Goal: Find specific page/section: Find specific page/section

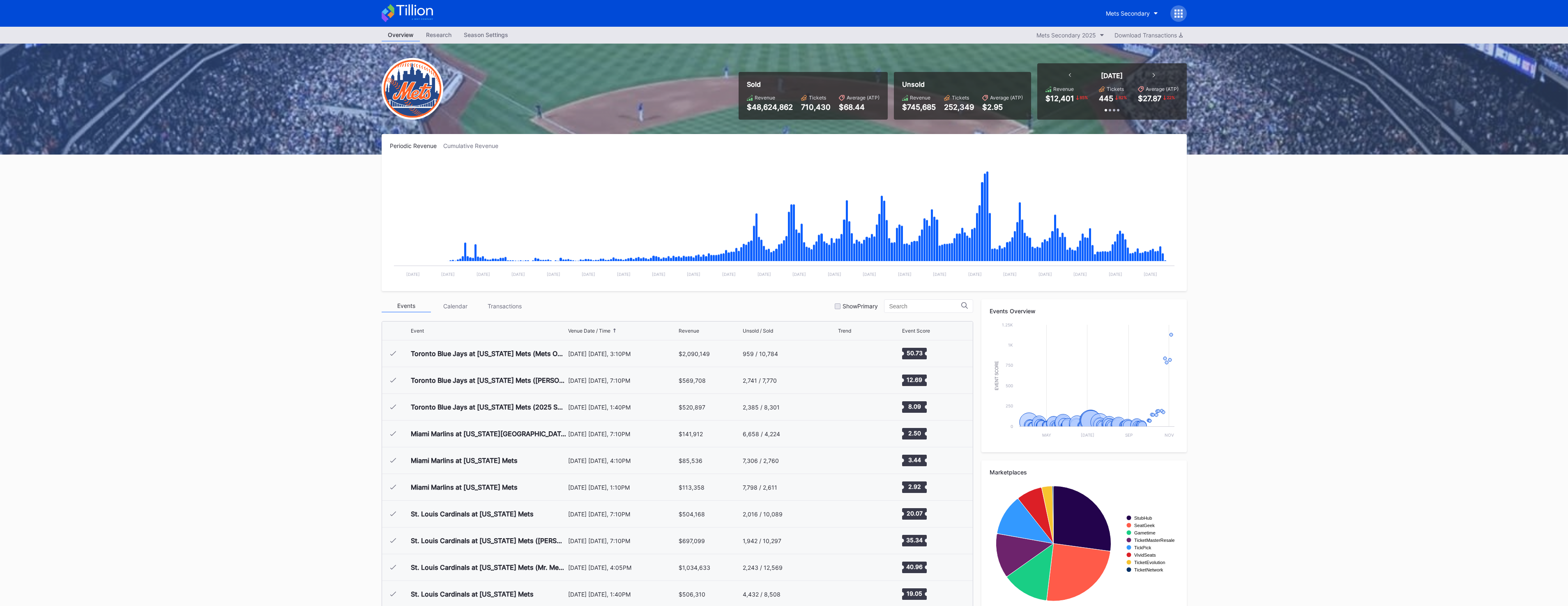
scroll to position [1950, 0]
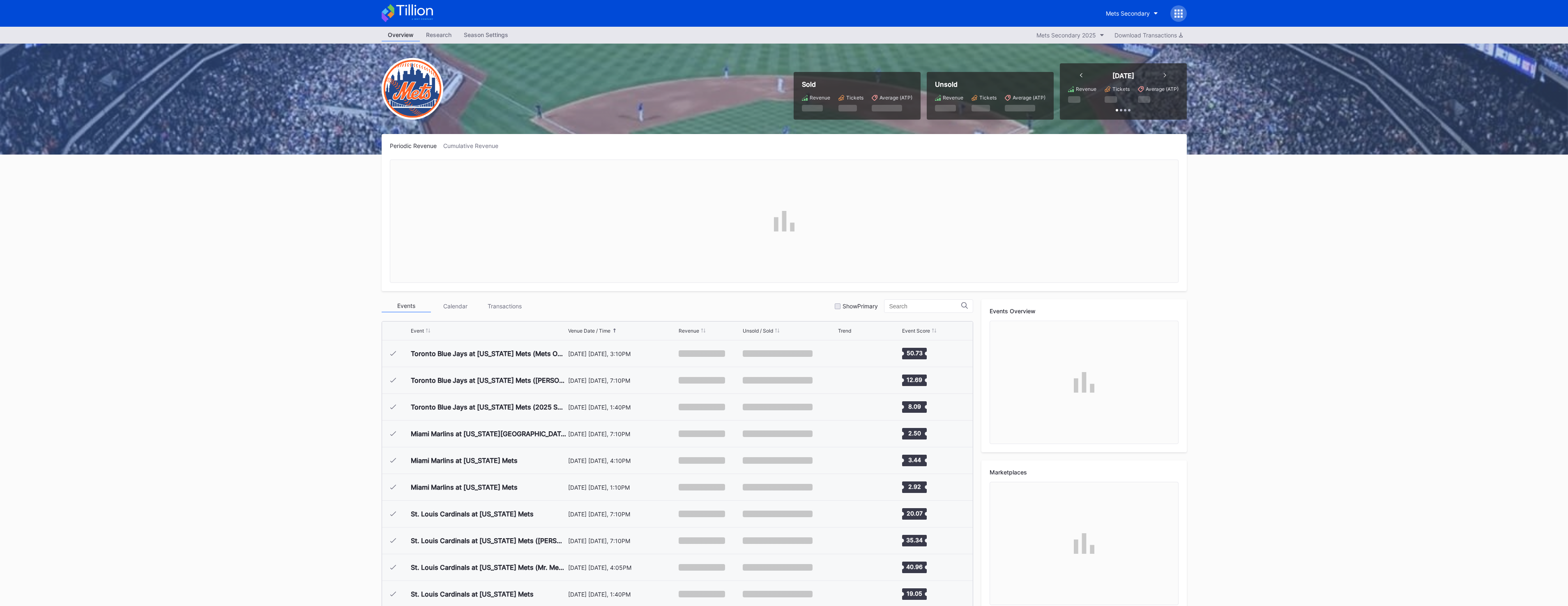
scroll to position [1950, 0]
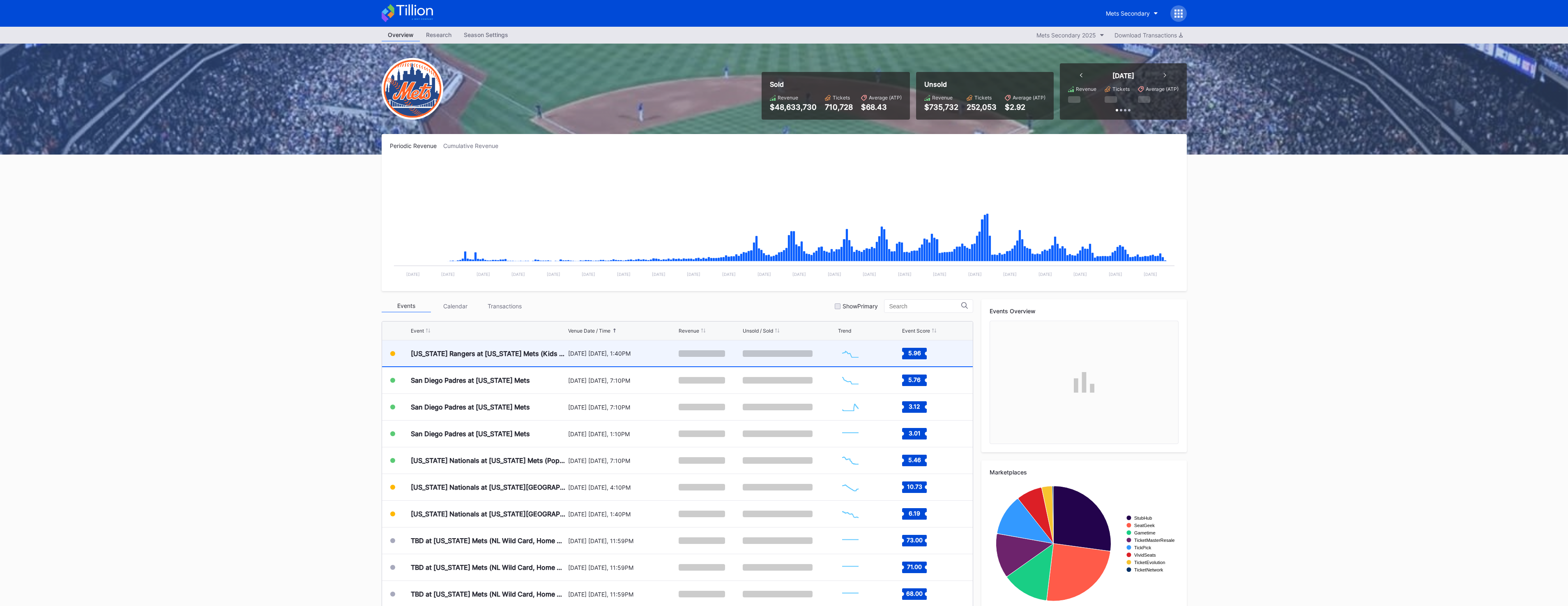
click at [696, 354] on div at bounding box center [702, 353] width 46 height 7
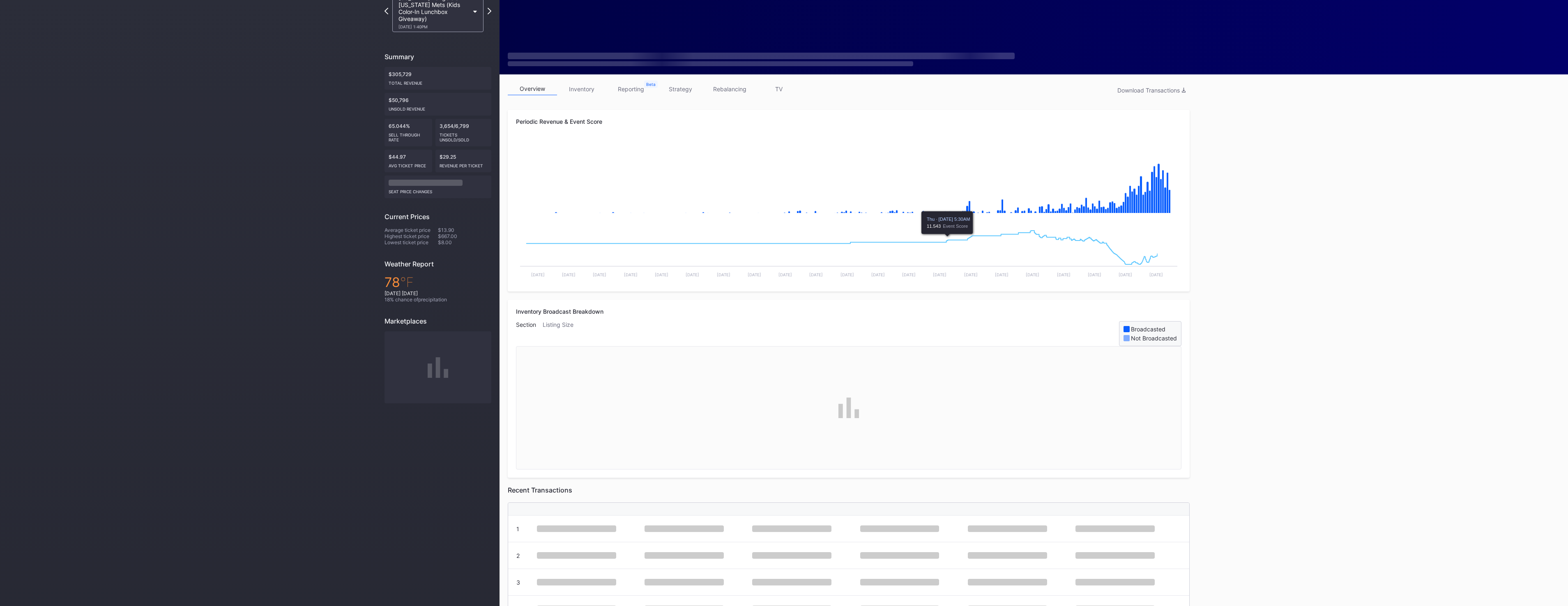
scroll to position [41, 0]
